Goal: Navigation & Orientation: Find specific page/section

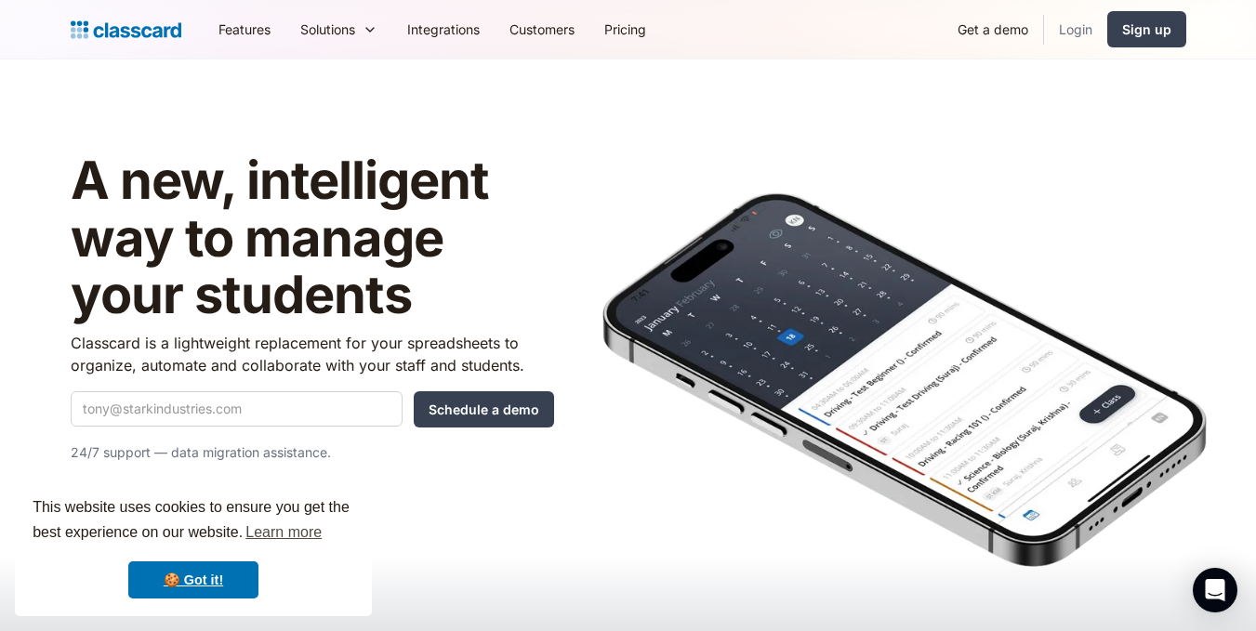
click at [1068, 33] on link "Login" at bounding box center [1075, 29] width 63 height 42
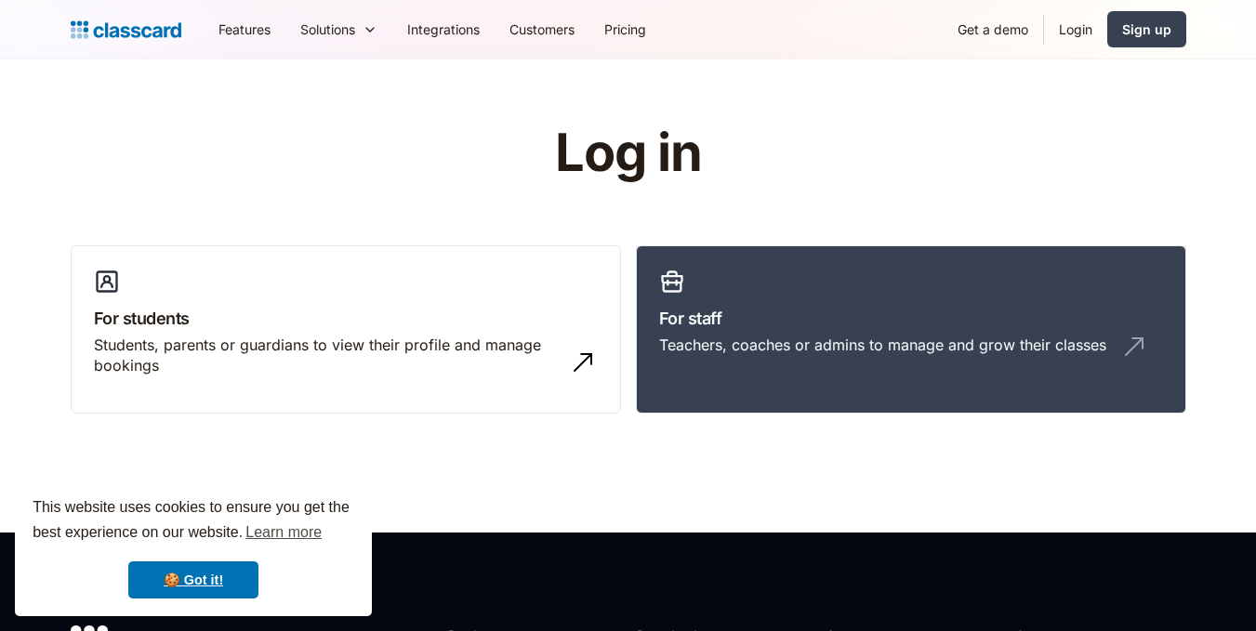
click at [762, 306] on h3 "For staff" at bounding box center [911, 318] width 504 height 25
